Goal: Communication & Community: Connect with others

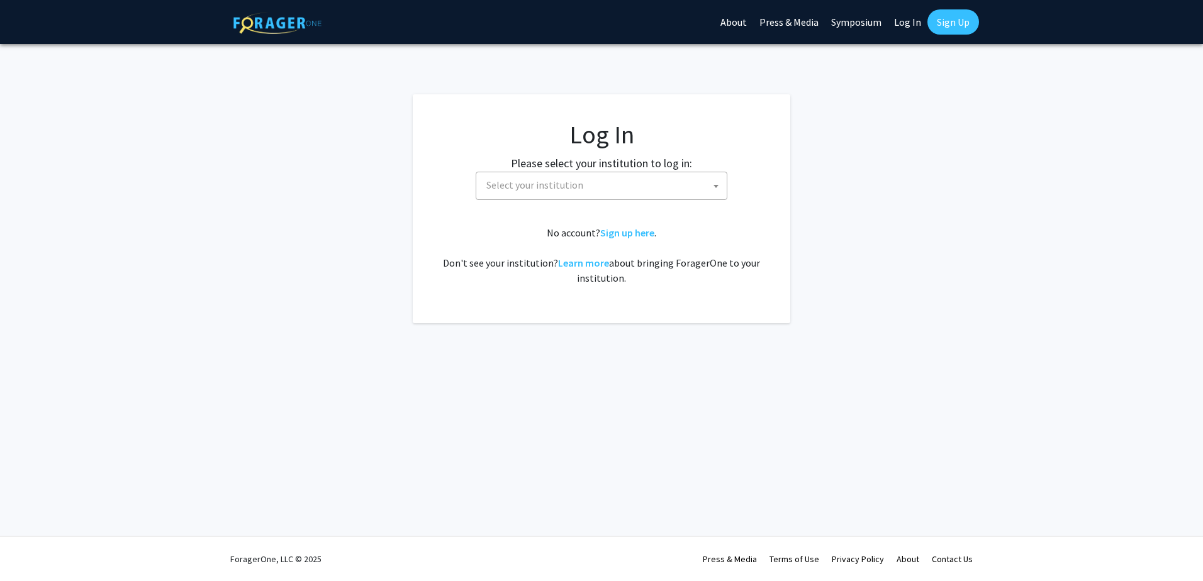
select select
click at [905, 31] on link "Log In" at bounding box center [908, 22] width 40 height 44
click at [901, 26] on link "Log In" at bounding box center [908, 22] width 40 height 44
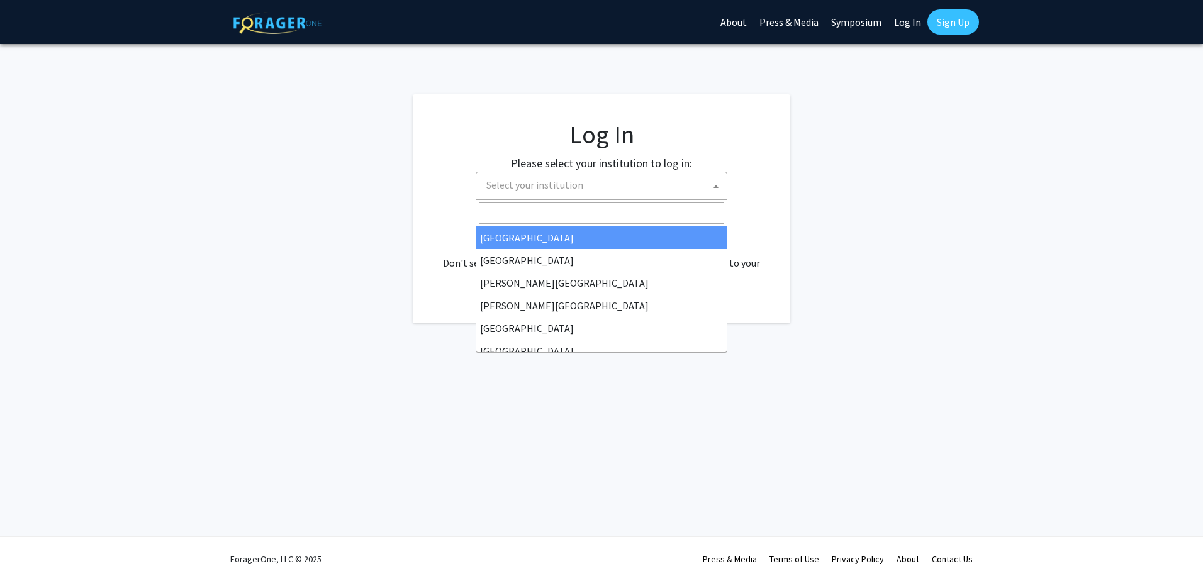
click at [532, 191] on span "Select your institution" at bounding box center [534, 185] width 97 height 13
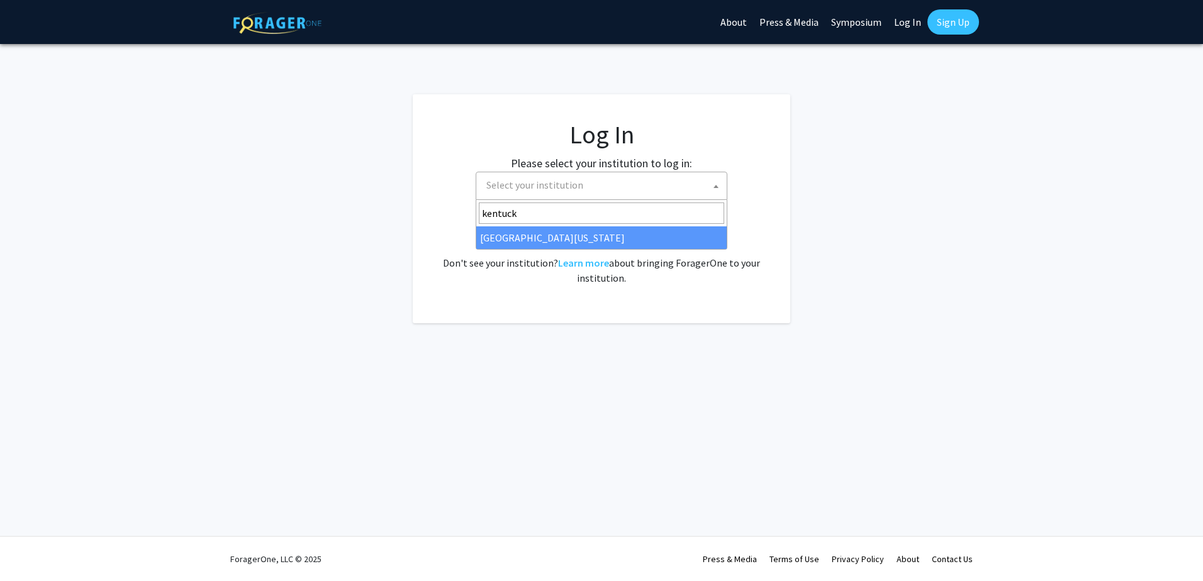
type input "[US_STATE]"
select select "13"
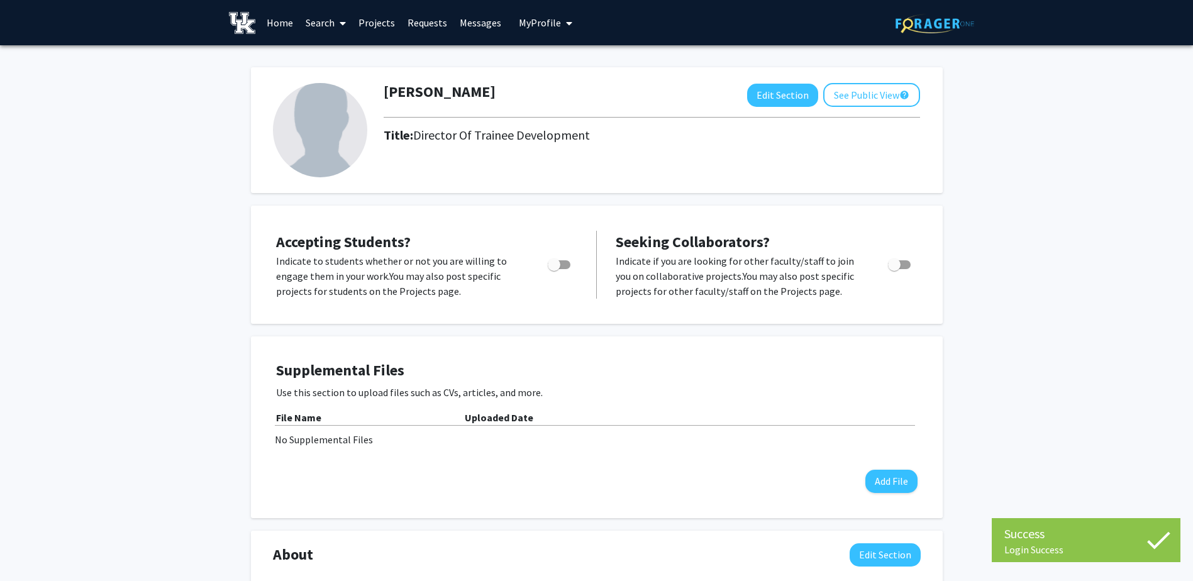
click at [62, 205] on div "Diane Lally Edit Section See Public View help Title: Director Of Trainee Develo…" at bounding box center [596, 485] width 1193 height 880
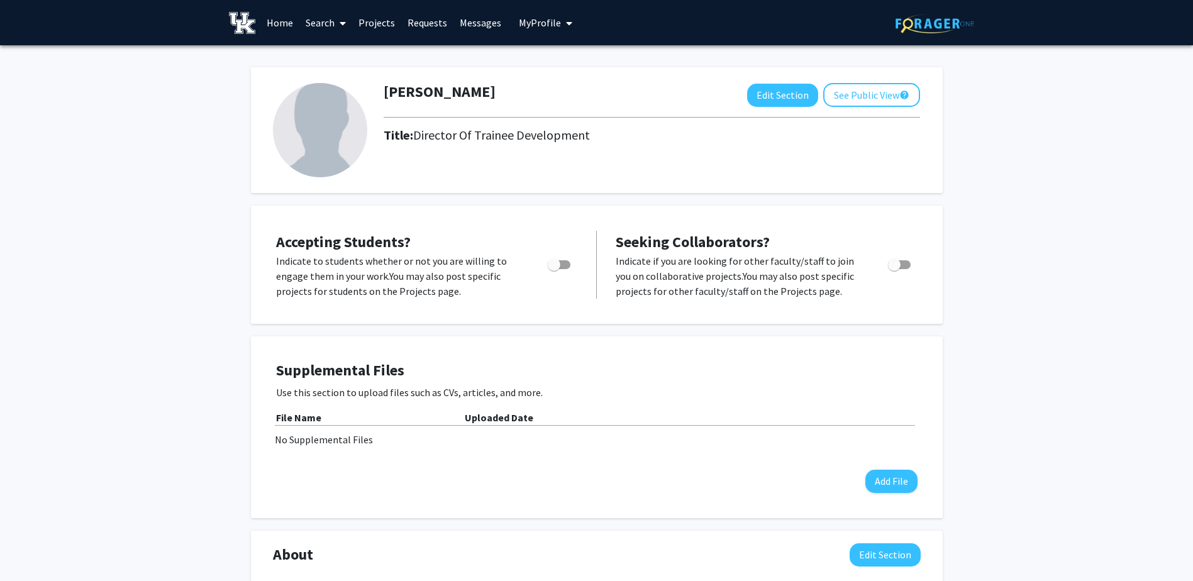
click at [1115, 386] on div "Diane Lally Edit Section See Public View help Title: Director Of Trainee Develo…" at bounding box center [596, 485] width 1193 height 880
click at [270, 24] on link "Home" at bounding box center [279, 23] width 39 height 44
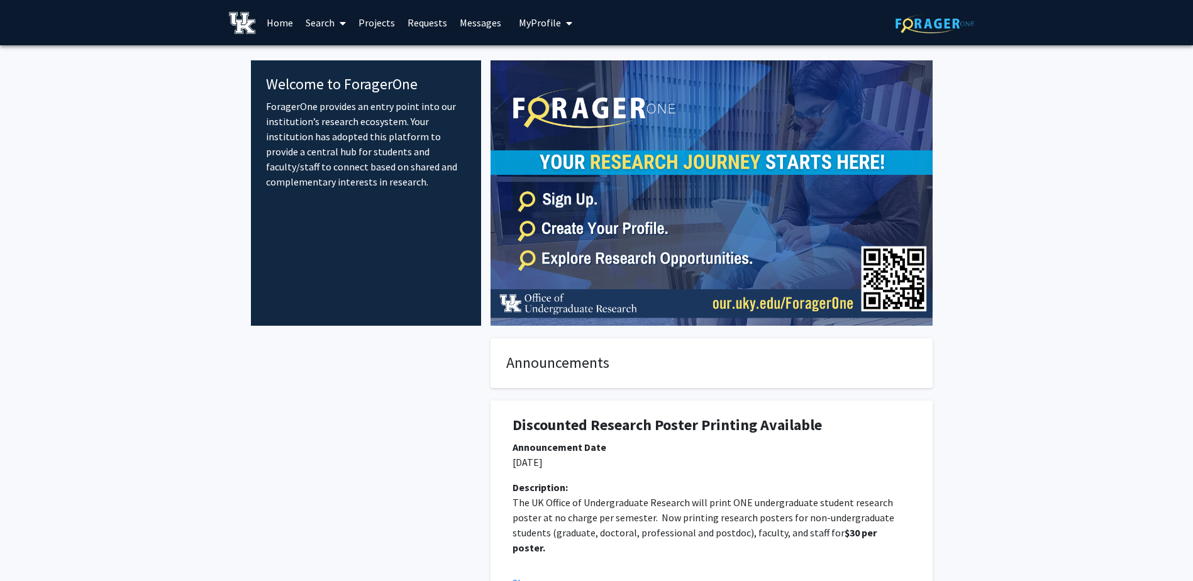
click at [338, 21] on span at bounding box center [340, 23] width 11 height 44
click at [368, 62] on span "Faculty/Staff" at bounding box center [345, 57] width 92 height 25
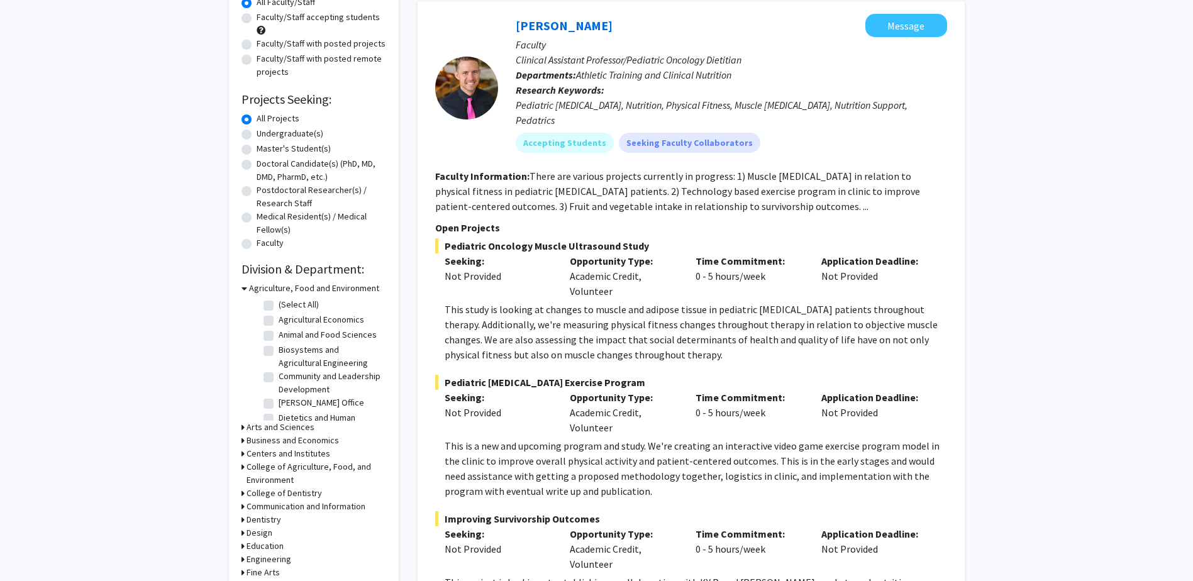
scroll to position [252, 0]
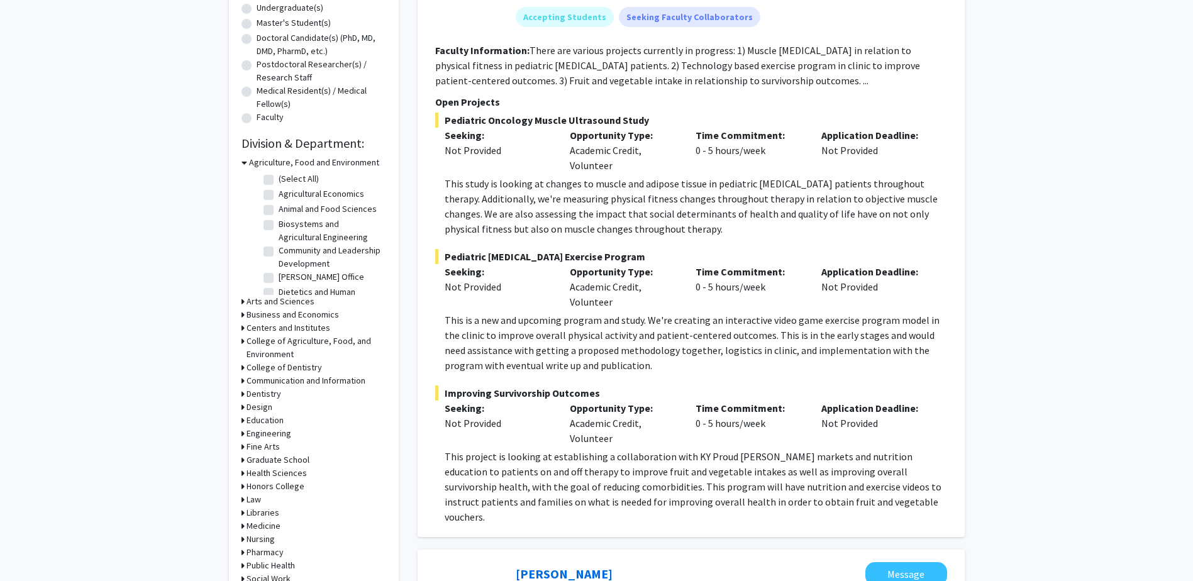
click at [252, 396] on h3 "Dentistry" at bounding box center [264, 394] width 35 height 13
click at [282, 413] on label "(Select All)" at bounding box center [299, 410] width 40 height 13
click at [282, 412] on input "(Select All)" at bounding box center [283, 408] width 8 height 8
checkbox input "true"
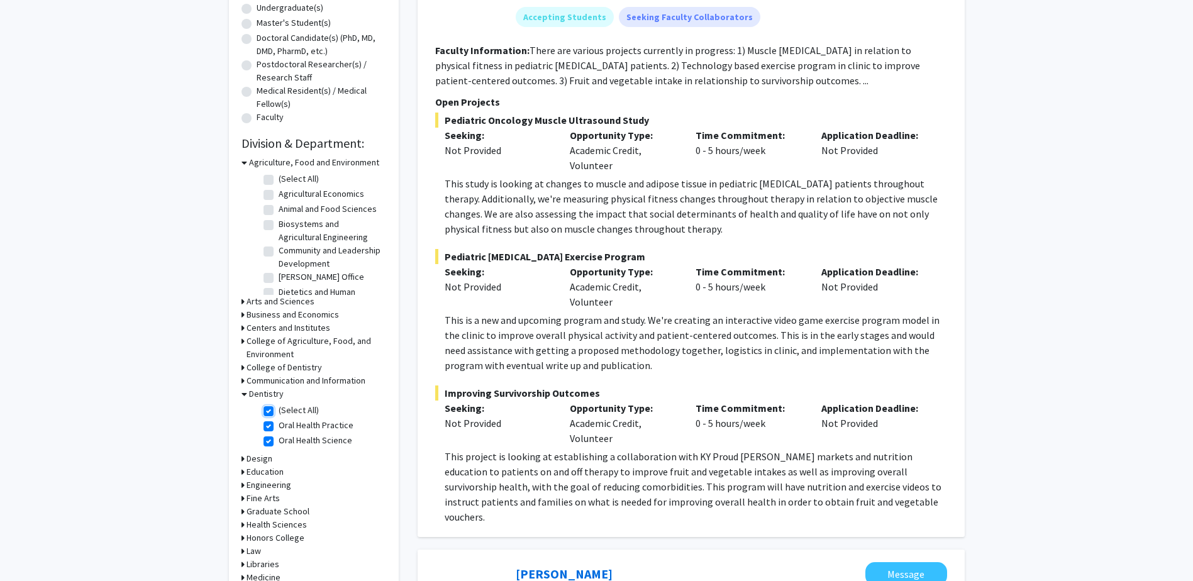
checkbox input "true"
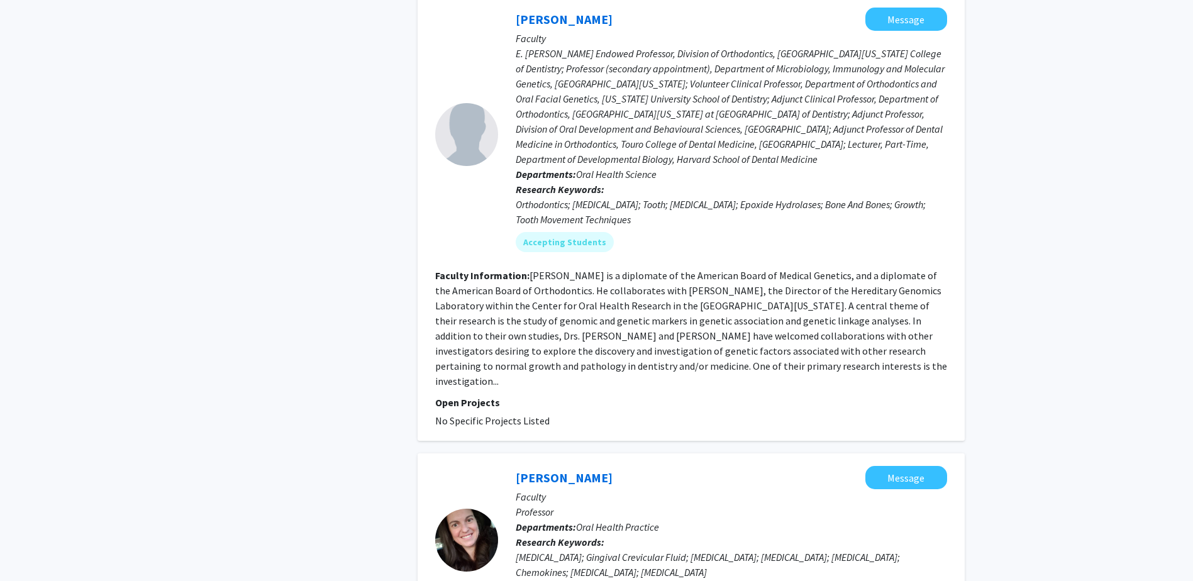
scroll to position [755, 0]
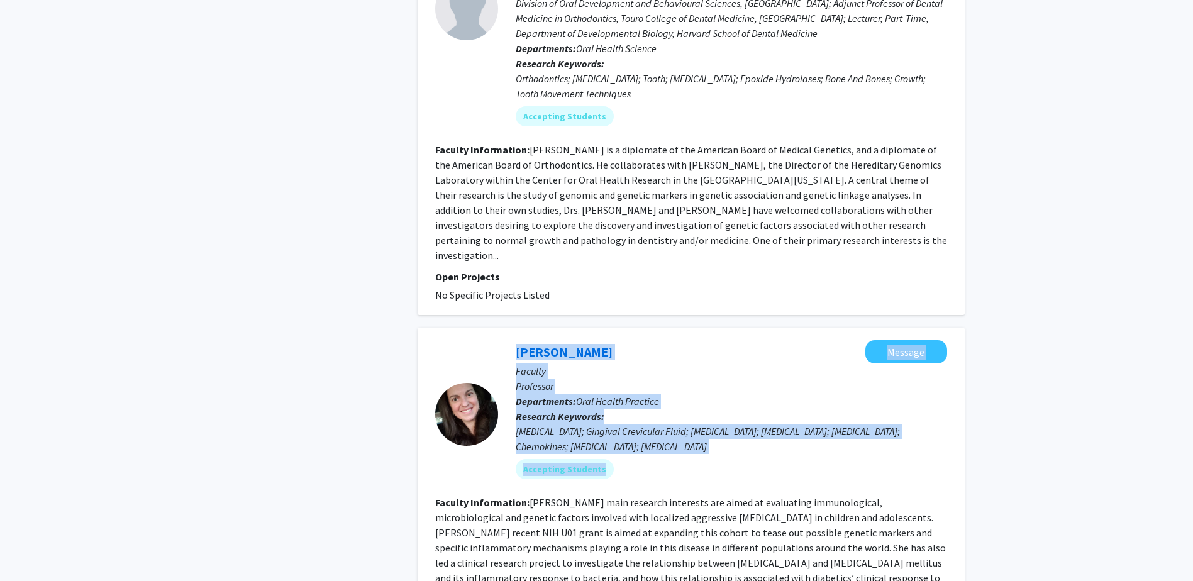
drag, startPoint x: 610, startPoint y: 482, endPoint x: 461, endPoint y: 487, distance: 149.8
click at [461, 487] on section "Luciana Shaddox Message Faculty Professor Departments: Oral Health Practice Res…" at bounding box center [691, 414] width 512 height 148
drag, startPoint x: 461, startPoint y: 487, endPoint x: 618, endPoint y: 488, distance: 157.9
click at [662, 489] on fg-search-faculty "Luciana Shaddox Message Faculty Professor Departments: Oral Health Practice Res…" at bounding box center [691, 497] width 512 height 315
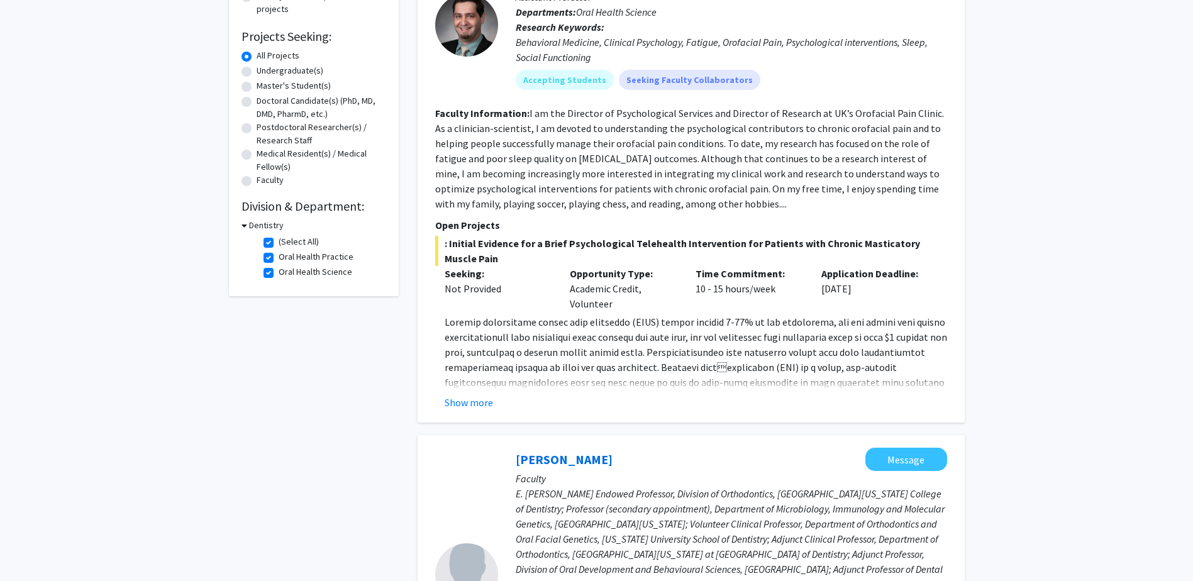
scroll to position [126, 0]
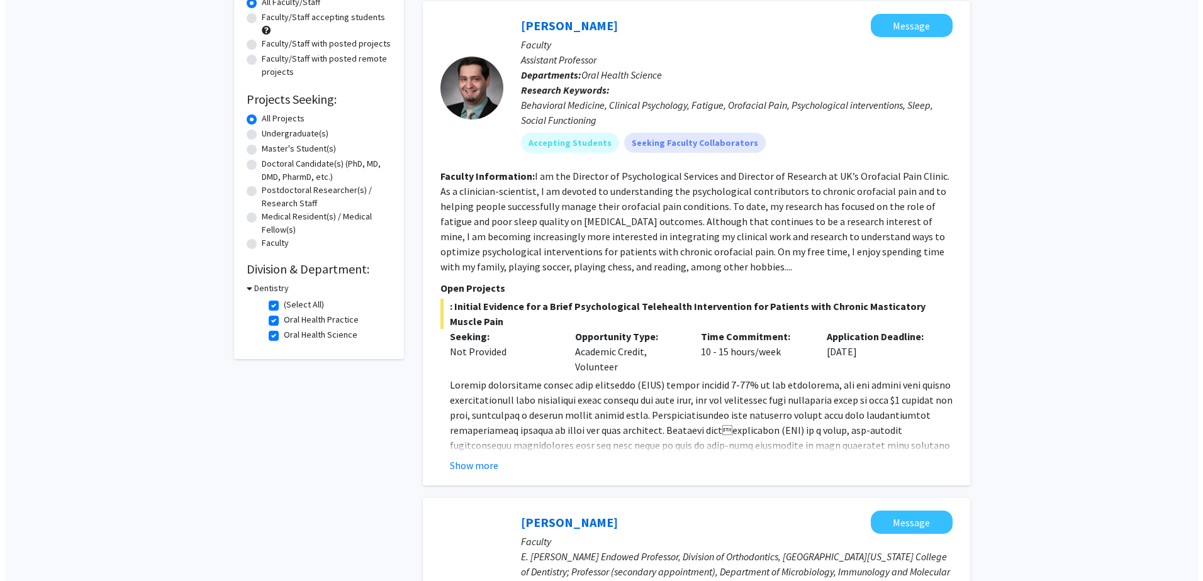
scroll to position [0, 0]
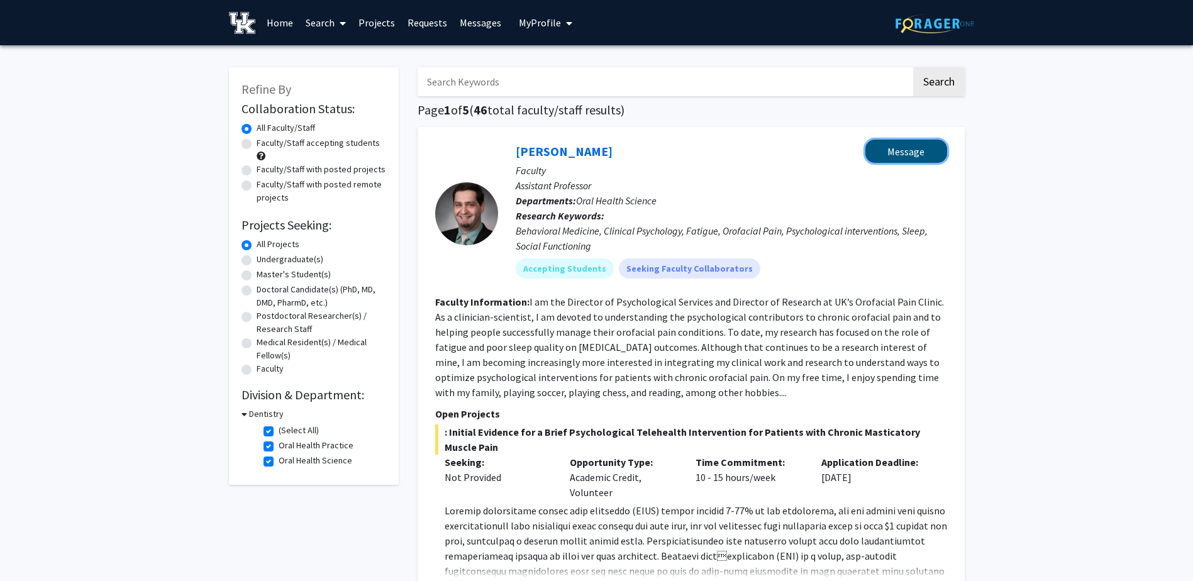
click at [921, 153] on button "Message" at bounding box center [907, 151] width 82 height 23
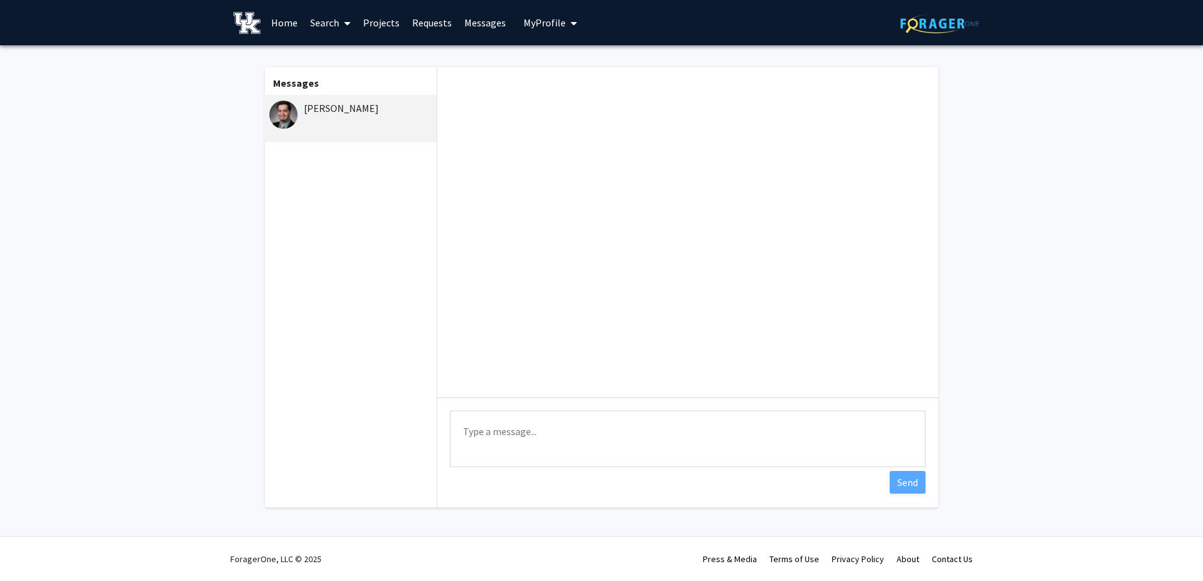
click at [208, 106] on fg-messaging "Messages Ian Boggero Type a message Send" at bounding box center [601, 290] width 1203 height 491
